Goal: Task Accomplishment & Management: Manage account settings

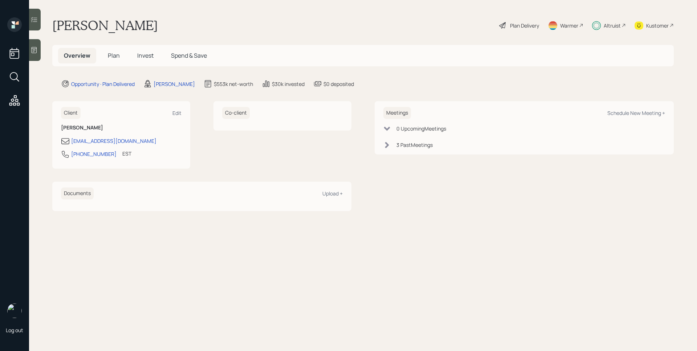
click at [139, 53] on span "Invest" at bounding box center [145, 56] width 16 height 8
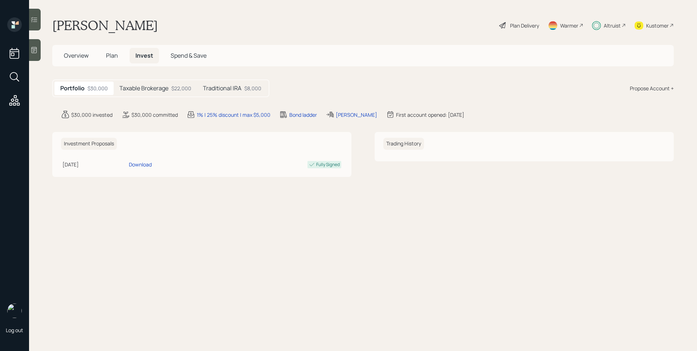
click at [146, 83] on div "Taxable Brokerage $22,000" at bounding box center [156, 88] width 84 height 13
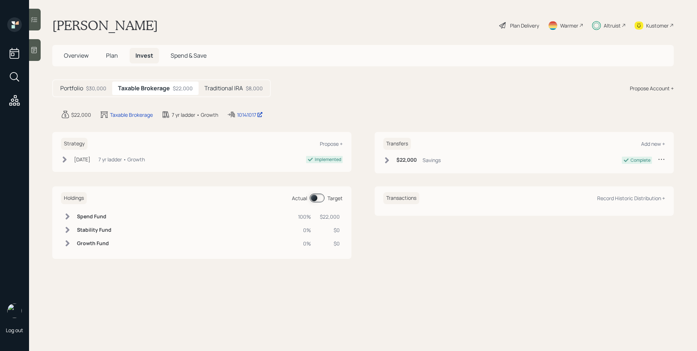
click at [314, 199] on span at bounding box center [317, 198] width 15 height 9
